Goal: Information Seeking & Learning: Find specific fact

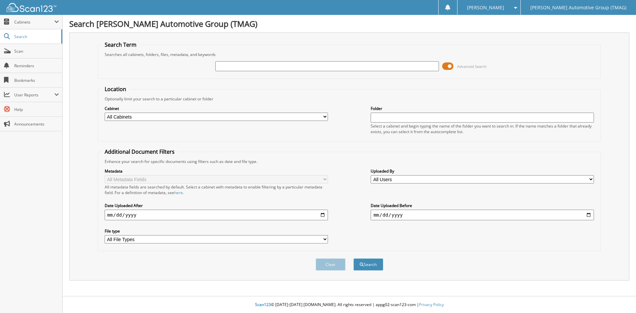
click at [231, 67] on input "text" at bounding box center [326, 66] width 223 height 10
type input "503099"
click at [353, 258] on button "Search" at bounding box center [368, 264] width 30 height 12
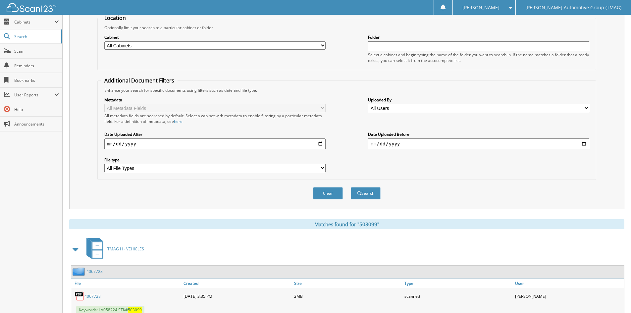
scroll to position [111, 0]
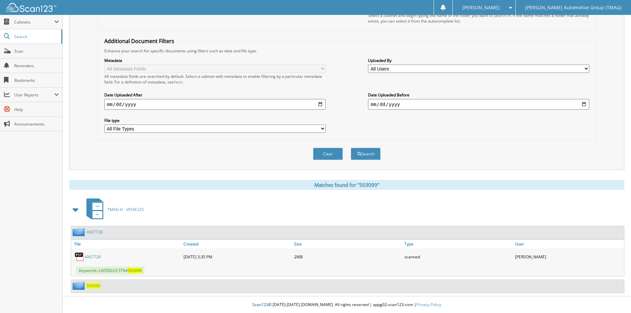
click at [96, 231] on link "4067728" at bounding box center [94, 232] width 16 height 6
